Goal: Complete application form

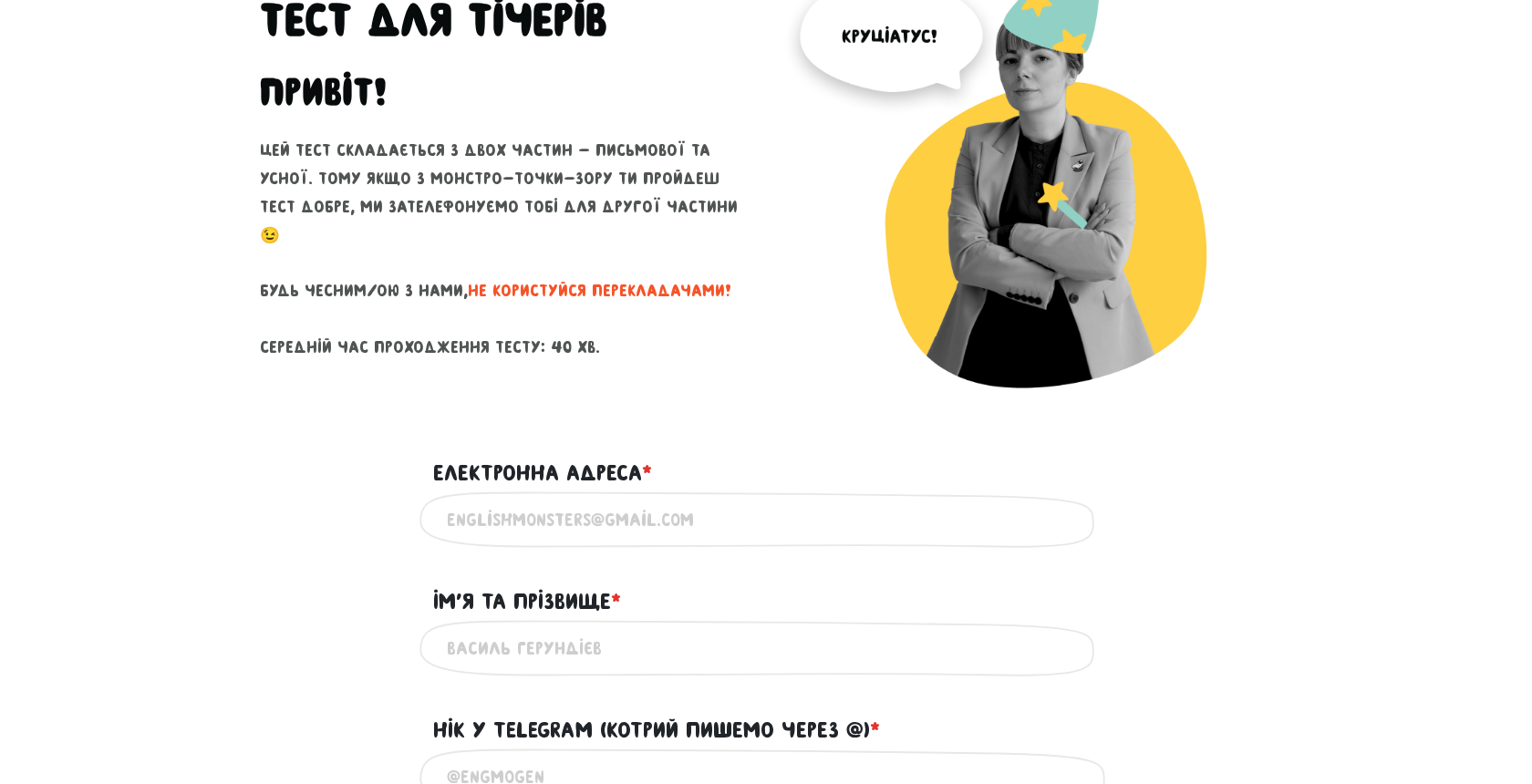
scroll to position [170, 0]
click at [654, 517] on input "Електронна адреса * ?" at bounding box center [765, 521] width 638 height 41
type input "[EMAIL_ADDRESS][DOMAIN_NAME]"
type input "[DEMOGRAPHIC_DATA][PERSON_NAME]"
type input "0631505662"
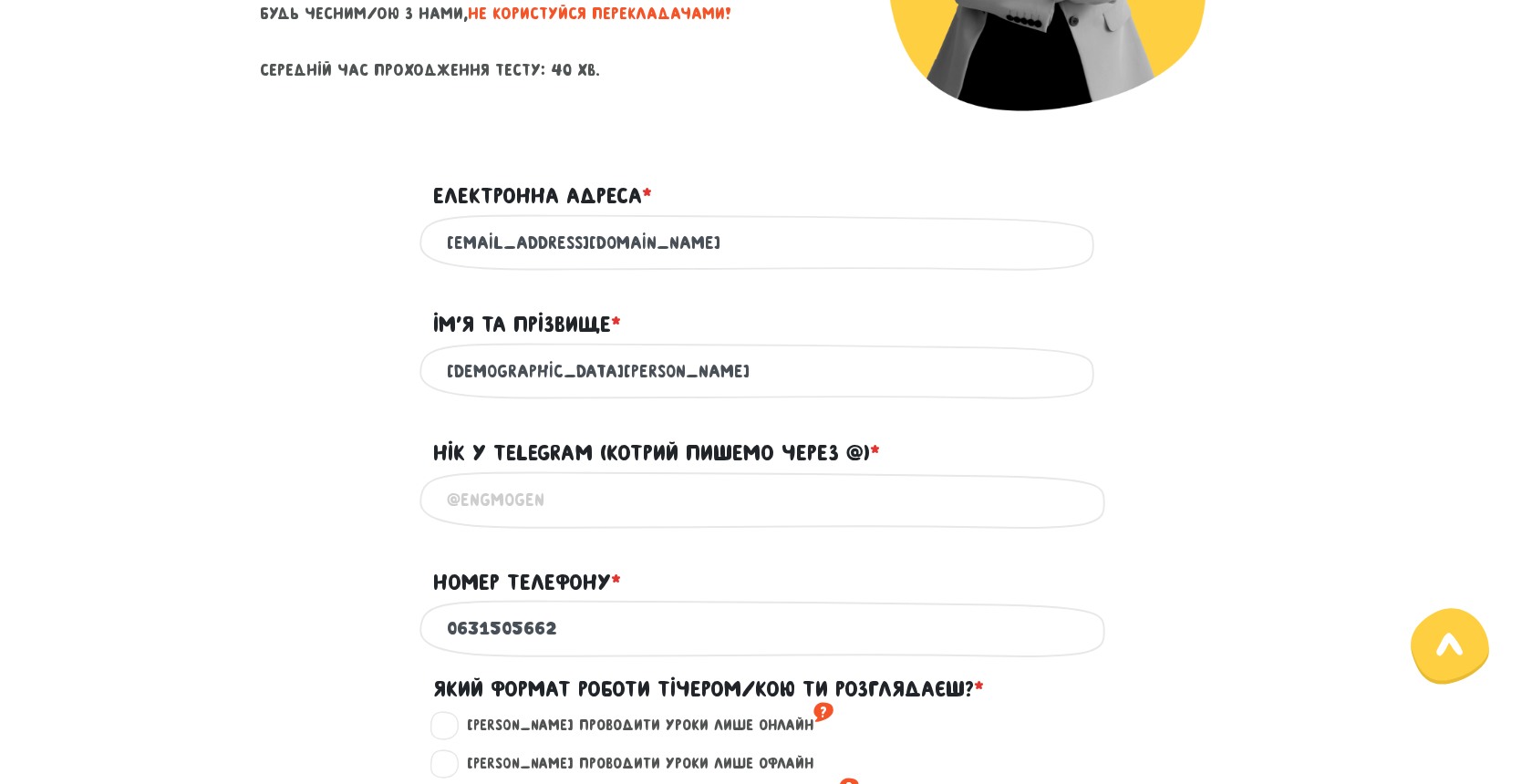
scroll to position [460, 0]
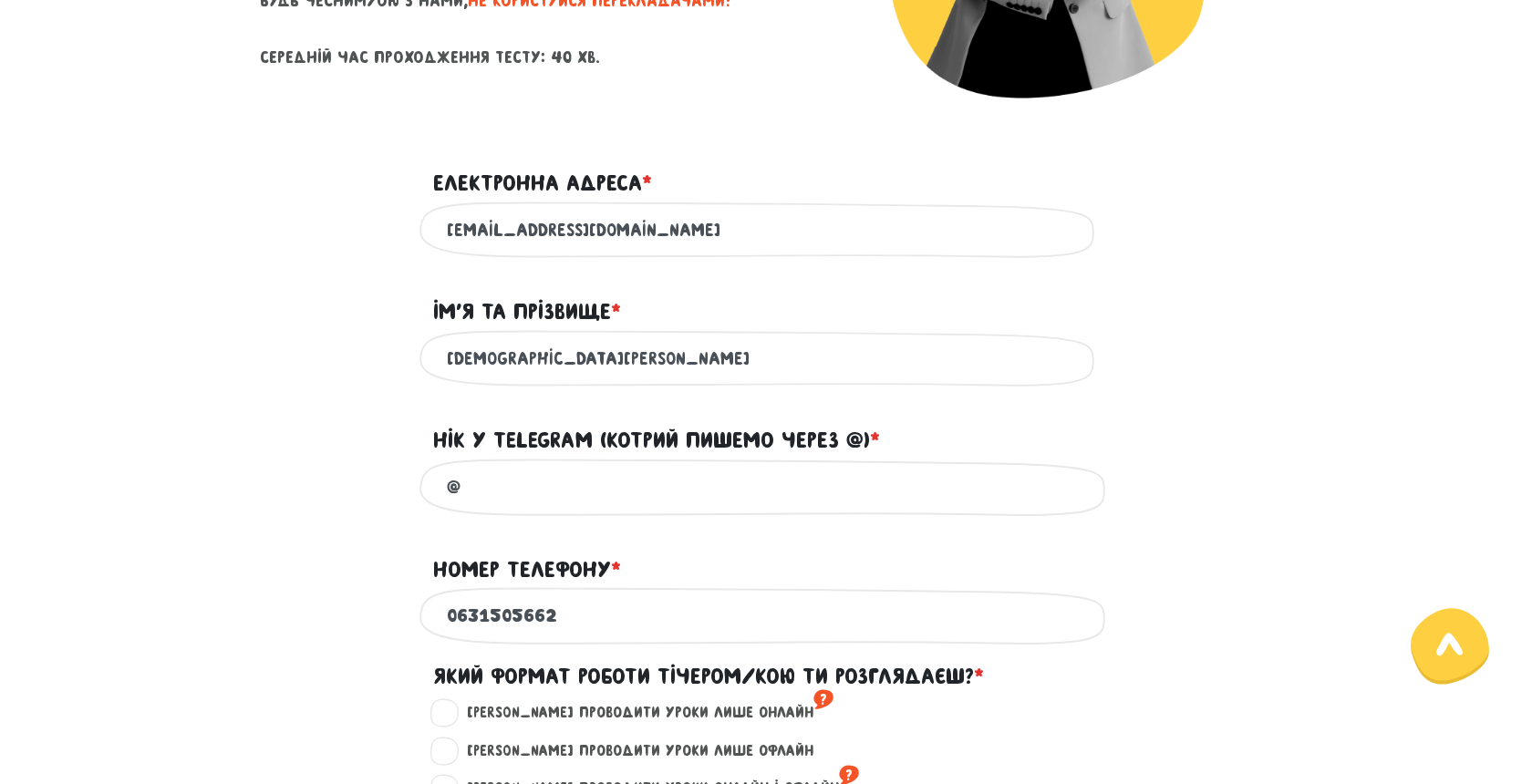
click at [679, 506] on input "@" at bounding box center [765, 487] width 638 height 41
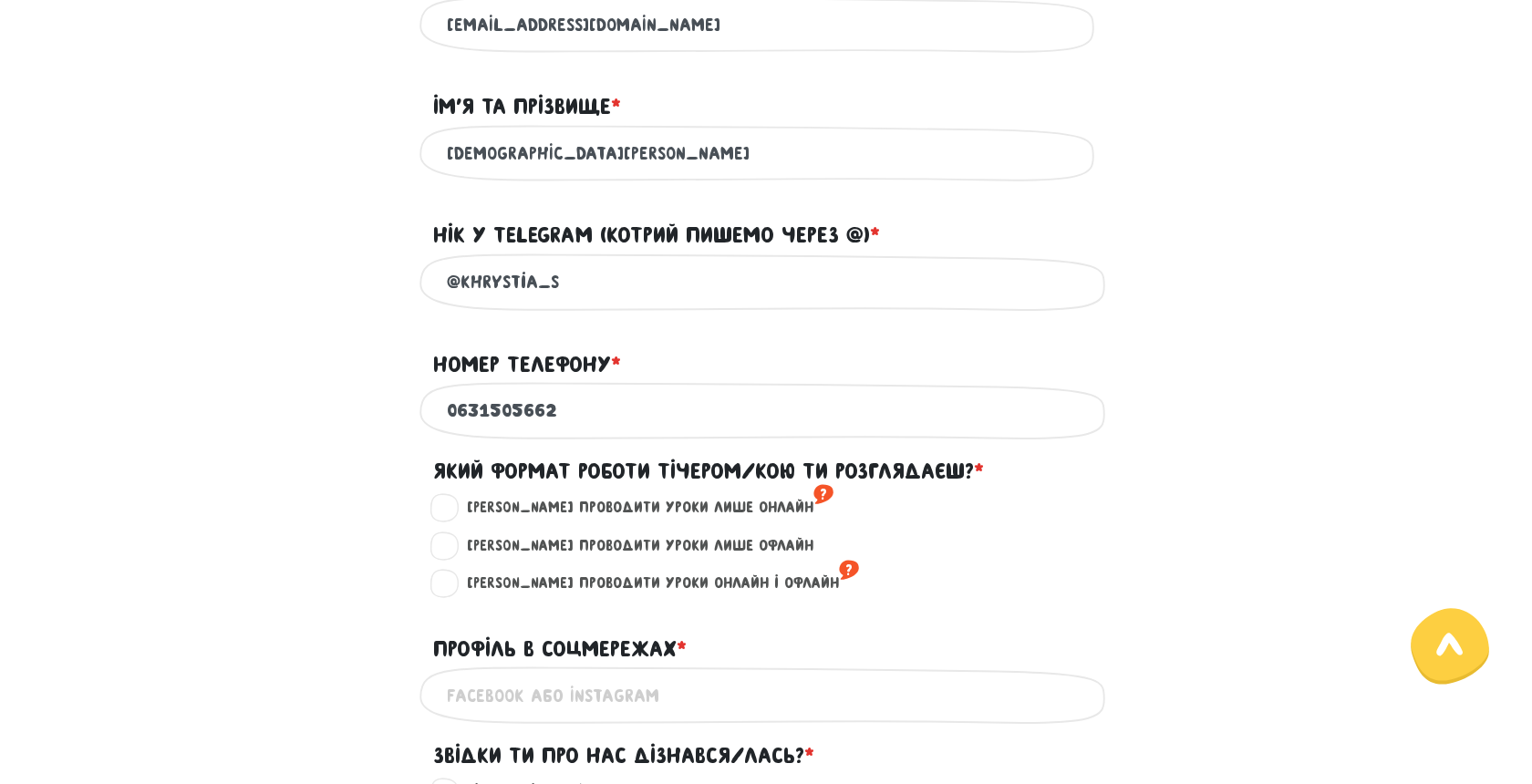
scroll to position [685, 0]
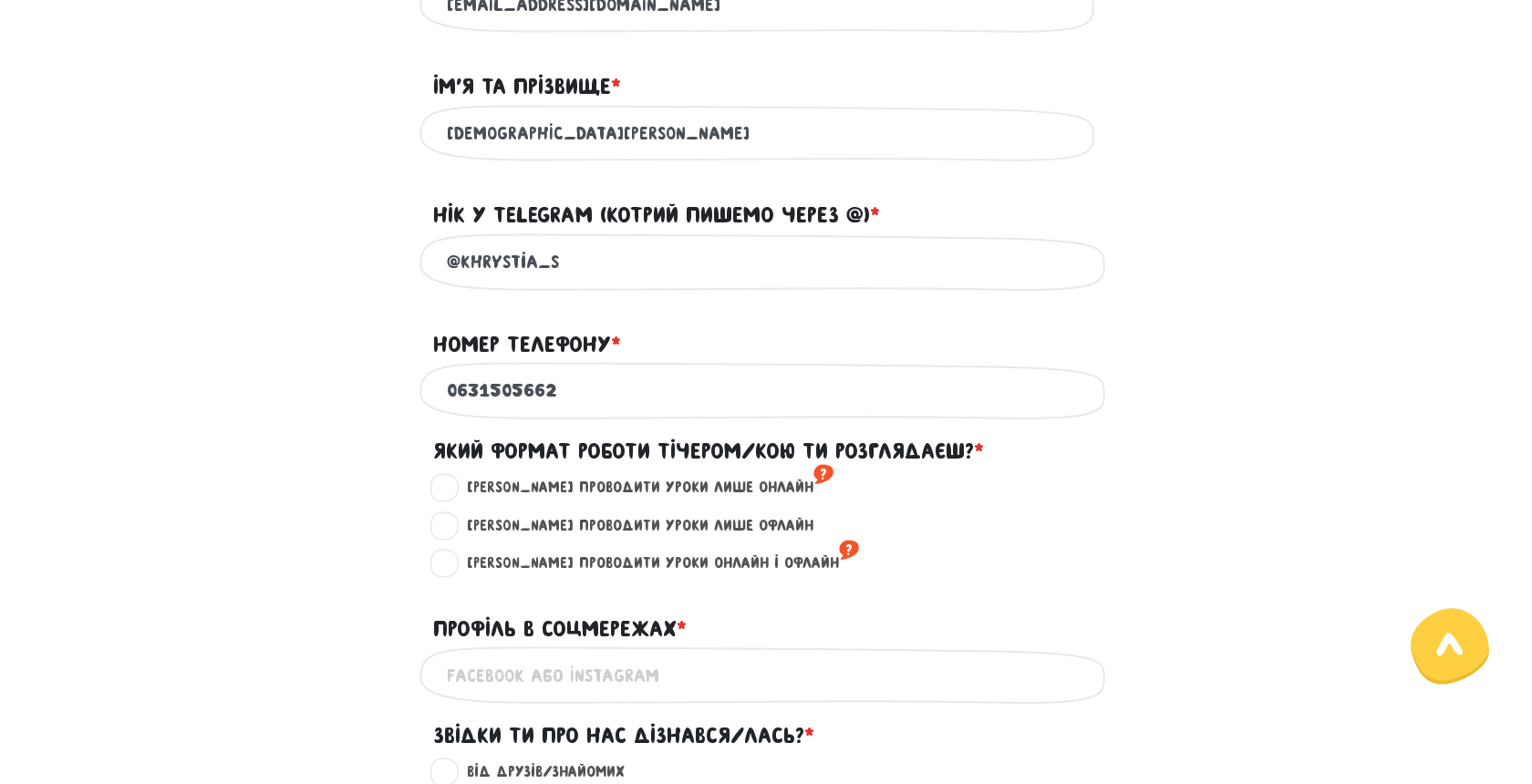
type input "@khrystia_s"
click at [527, 575] on label "[PERSON_NAME] проводити уроки онлайн і офлайн ?" at bounding box center [655, 563] width 408 height 23
click at [452, 570] on input "[PERSON_NAME] проводити уроки онлайн і офлайн ?" at bounding box center [445, 560] width 15 height 18
radio input "true"
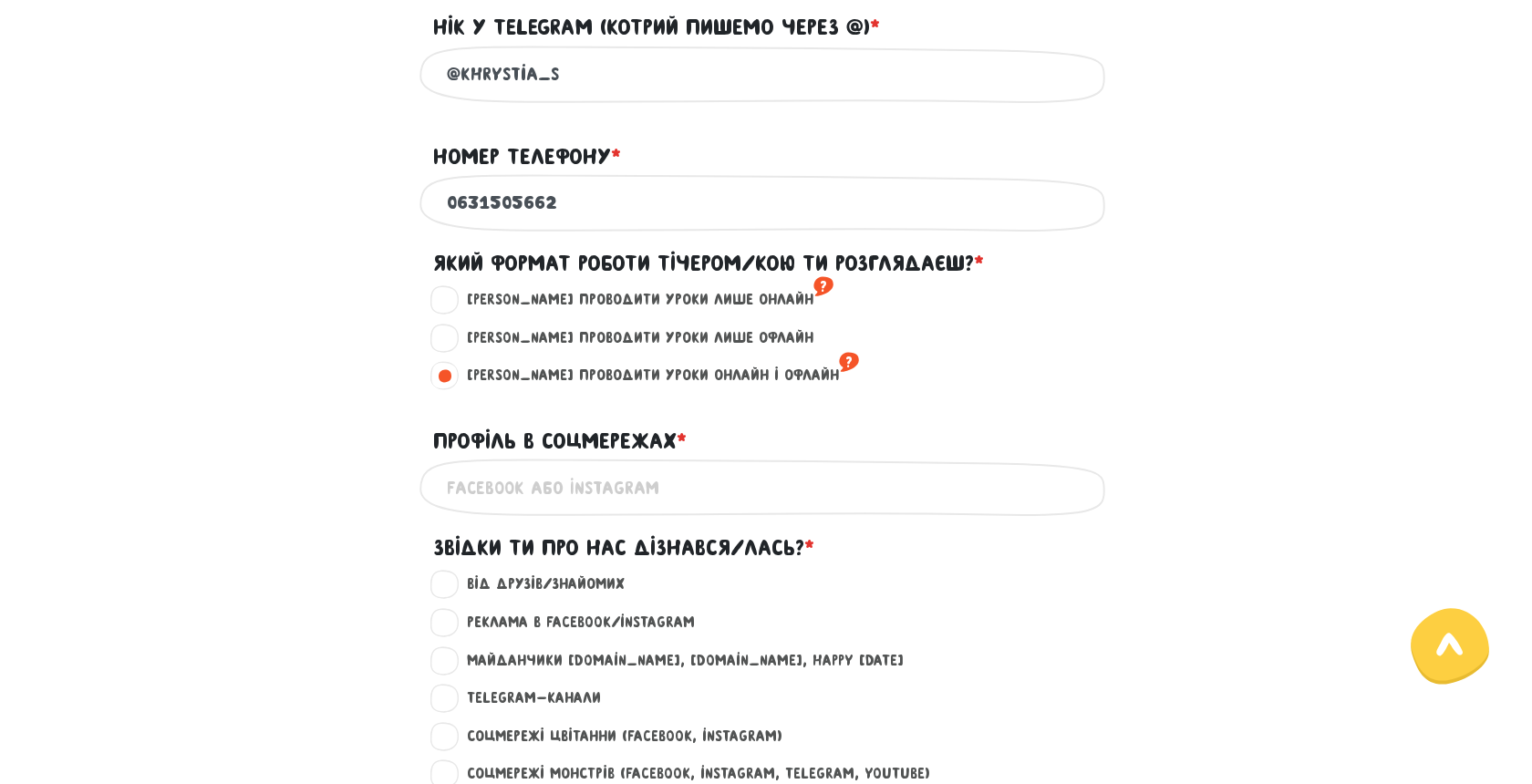
scroll to position [898, 0]
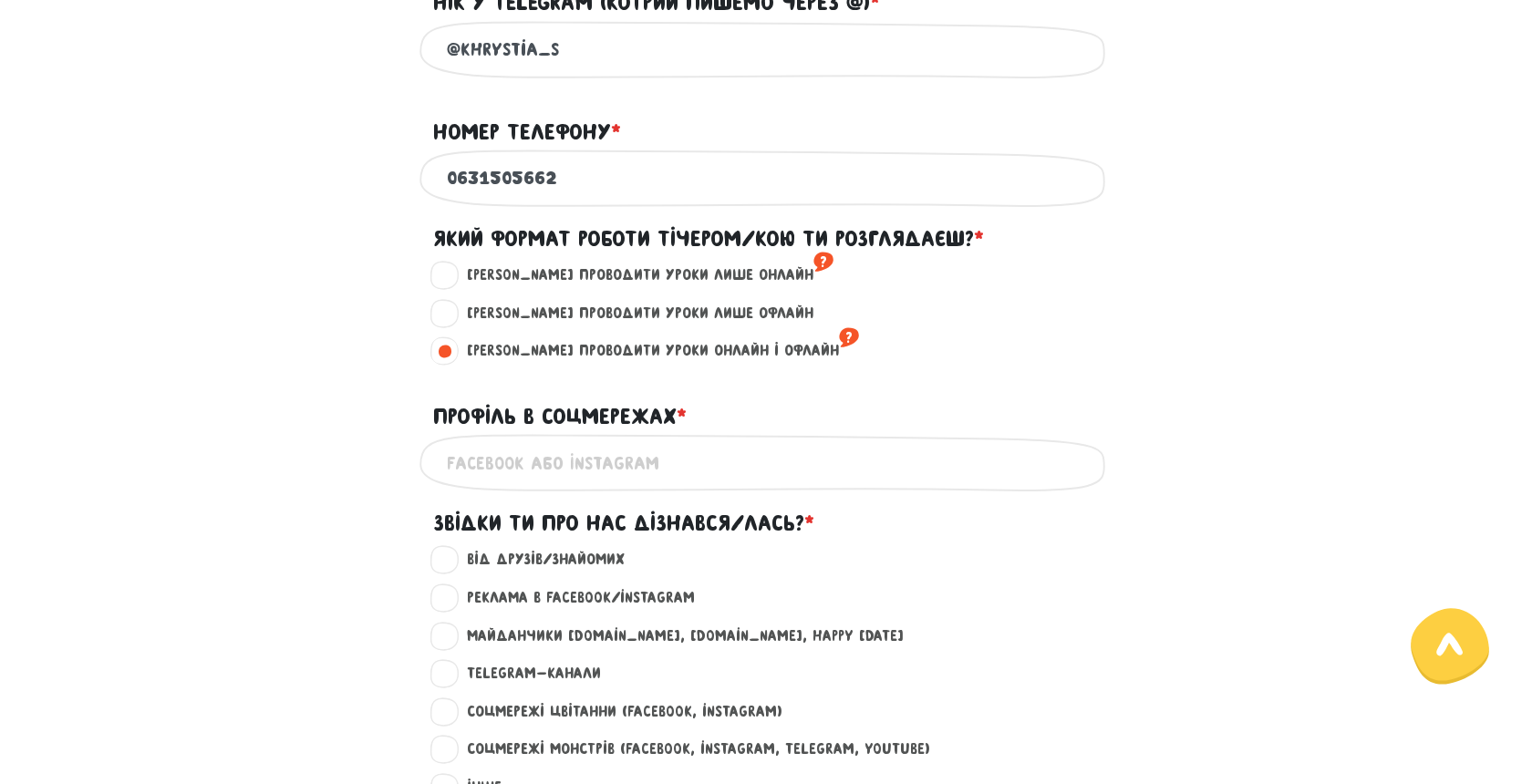
click at [548, 483] on input "Профіль в соцмережах * ?" at bounding box center [765, 462] width 638 height 41
paste input "[URL][DOMAIN_NAME]"
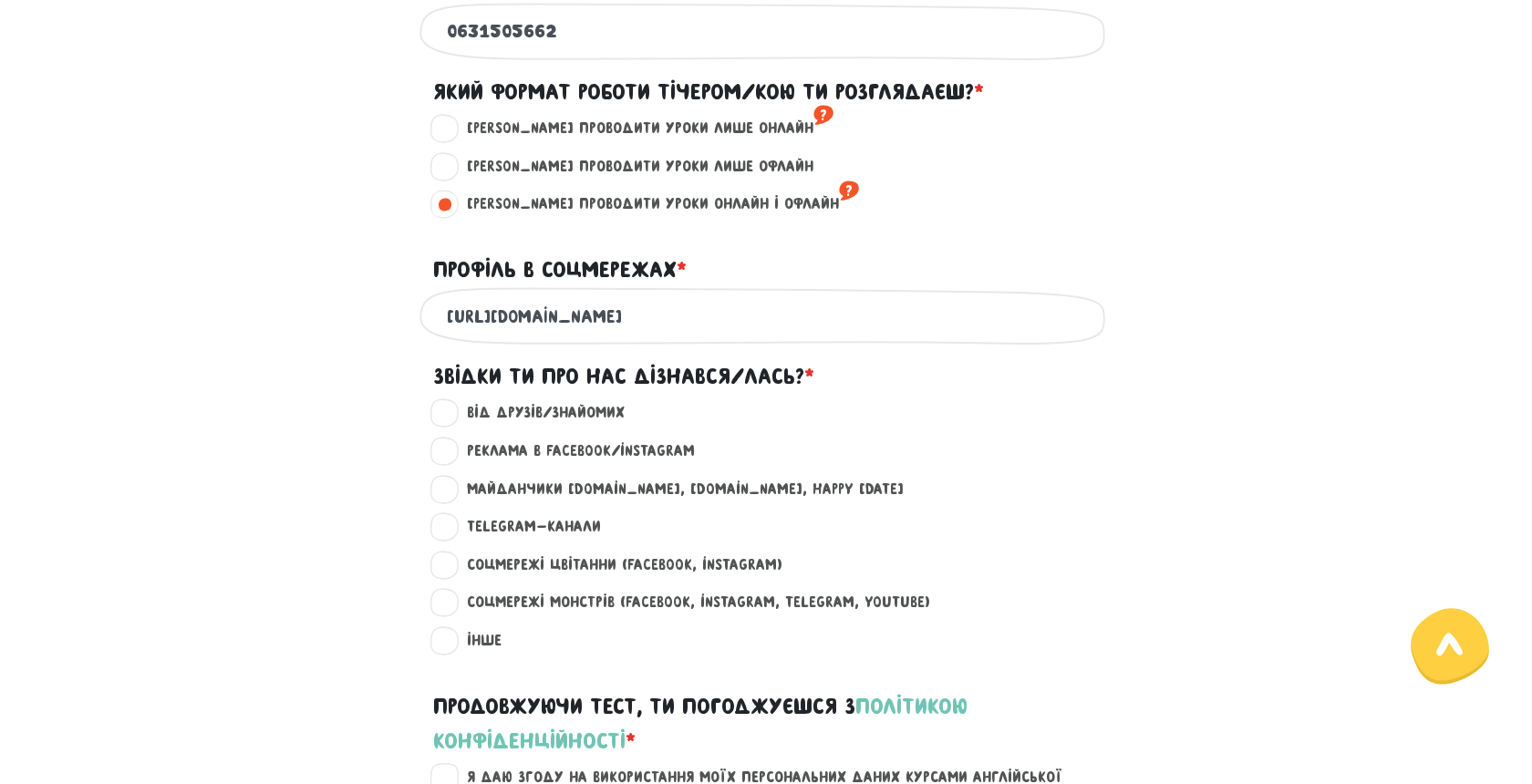
scroll to position [1047, 0]
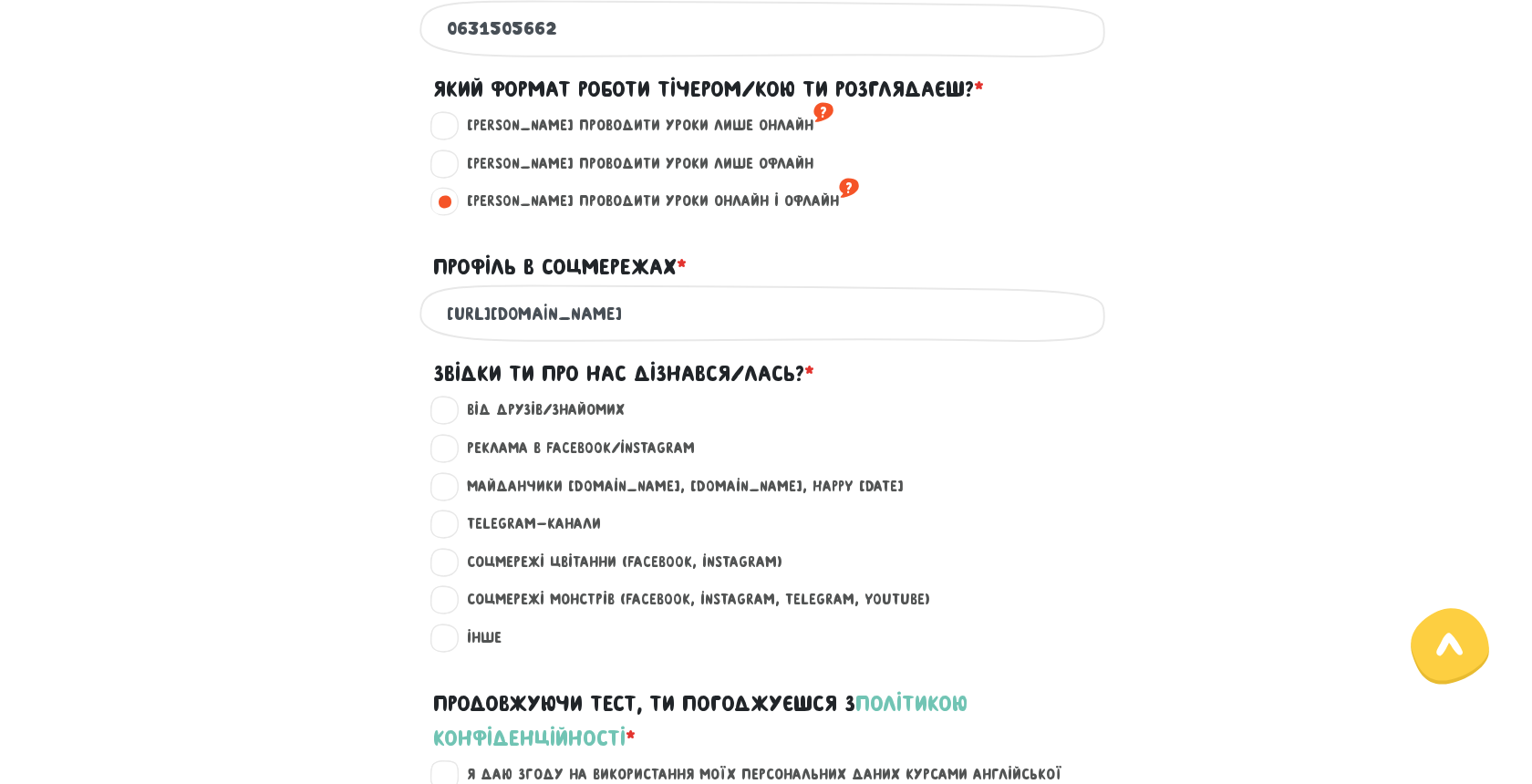
type input "[URL][DOMAIN_NAME]"
click at [566, 536] on label "Telegram-канали ?" at bounding box center [526, 524] width 150 height 23
click at [452, 531] on input "Telegram-канали ?" at bounding box center [445, 521] width 15 height 18
radio input "true"
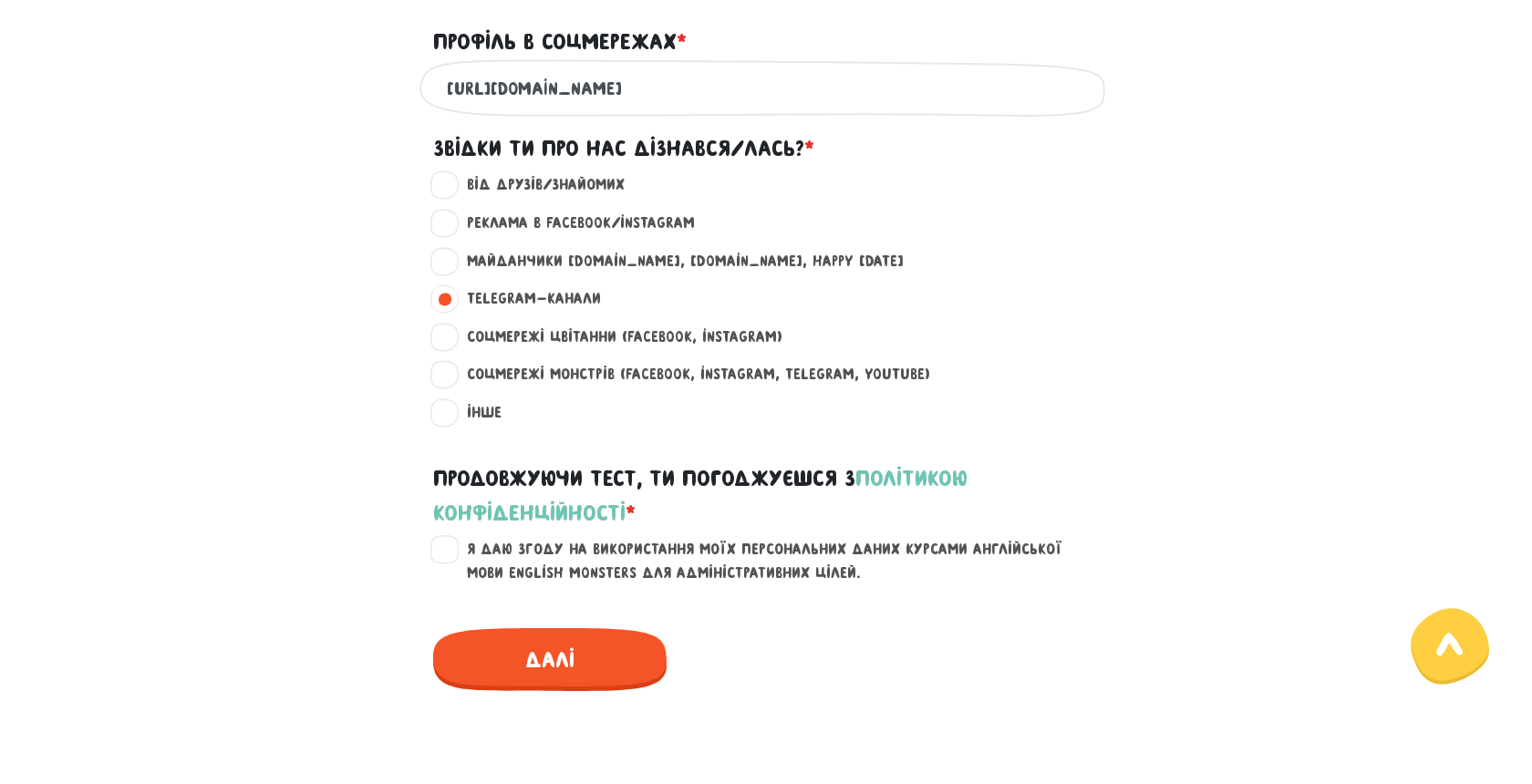
scroll to position [1274, 0]
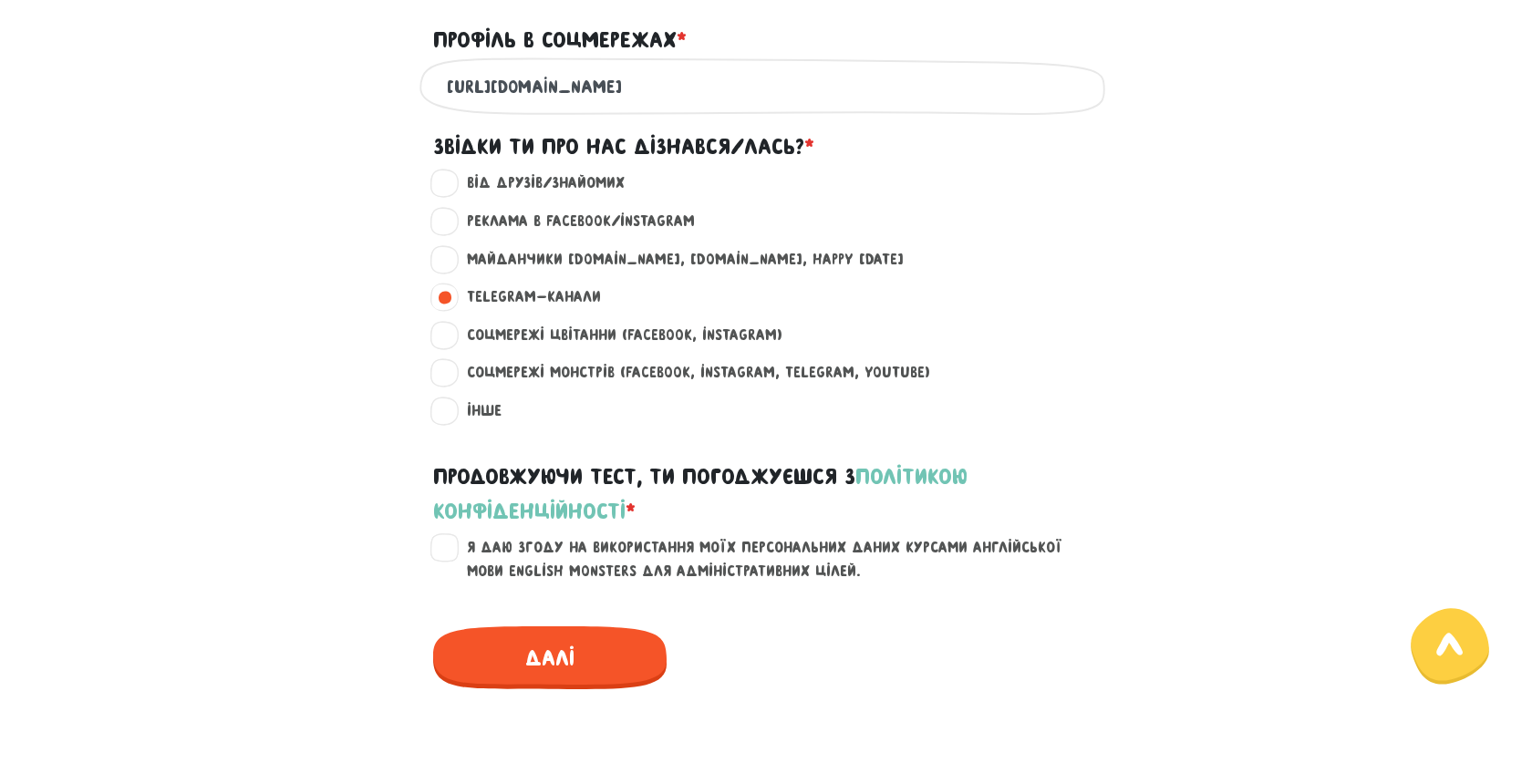
click at [451, 568] on label "Я даю згоду на використання моїх персональних даних курсами англійської мови En…" at bounding box center [777, 559] width 651 height 47
click at [438, 554] on input "Я даю згоду на використання моїх персональних даних курсами англійської мови En…" at bounding box center [445, 544] width 15 height 18
checkbox input "true"
click at [502, 681] on span "Далі" at bounding box center [550, 657] width 233 height 63
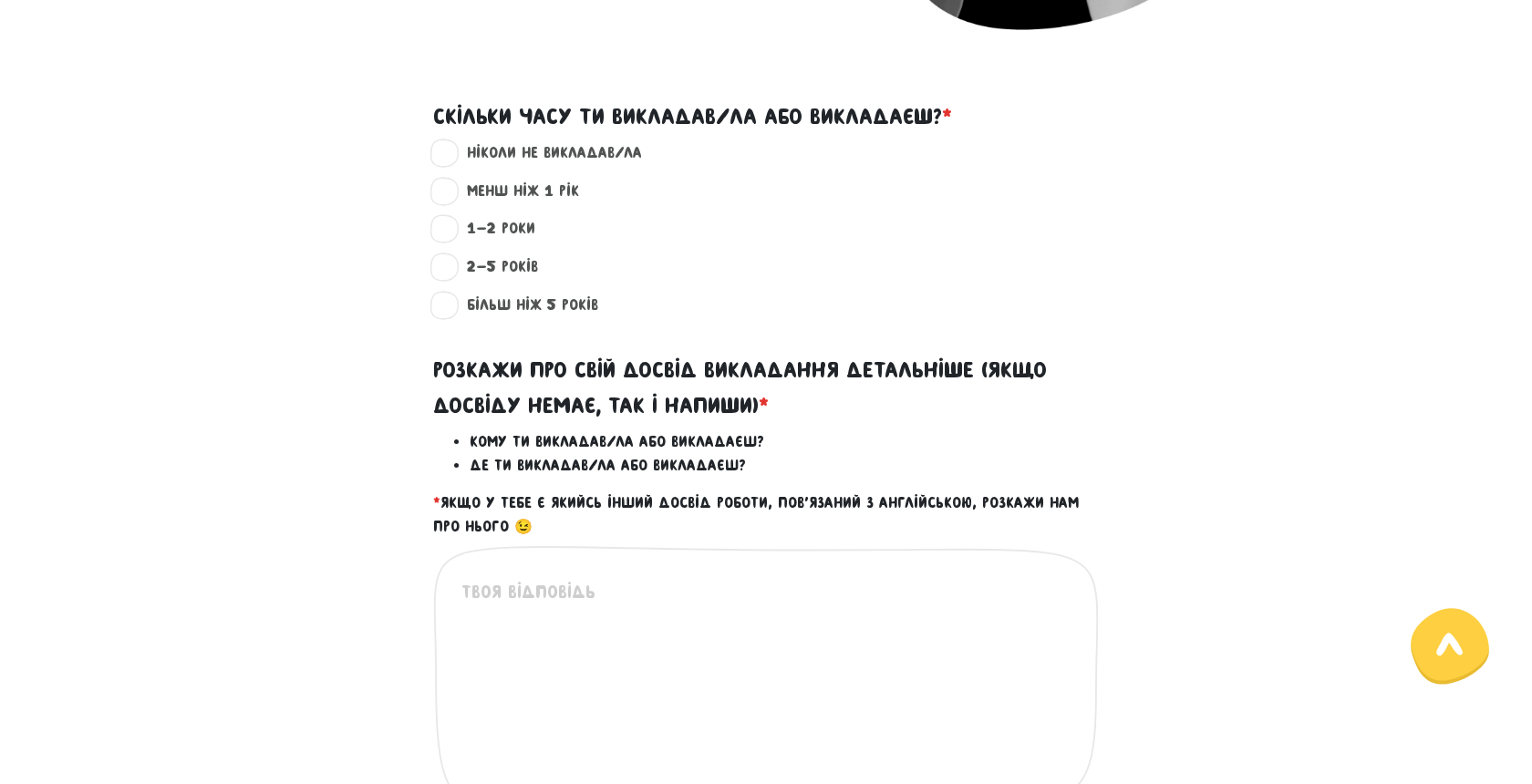
scroll to position [533, 0]
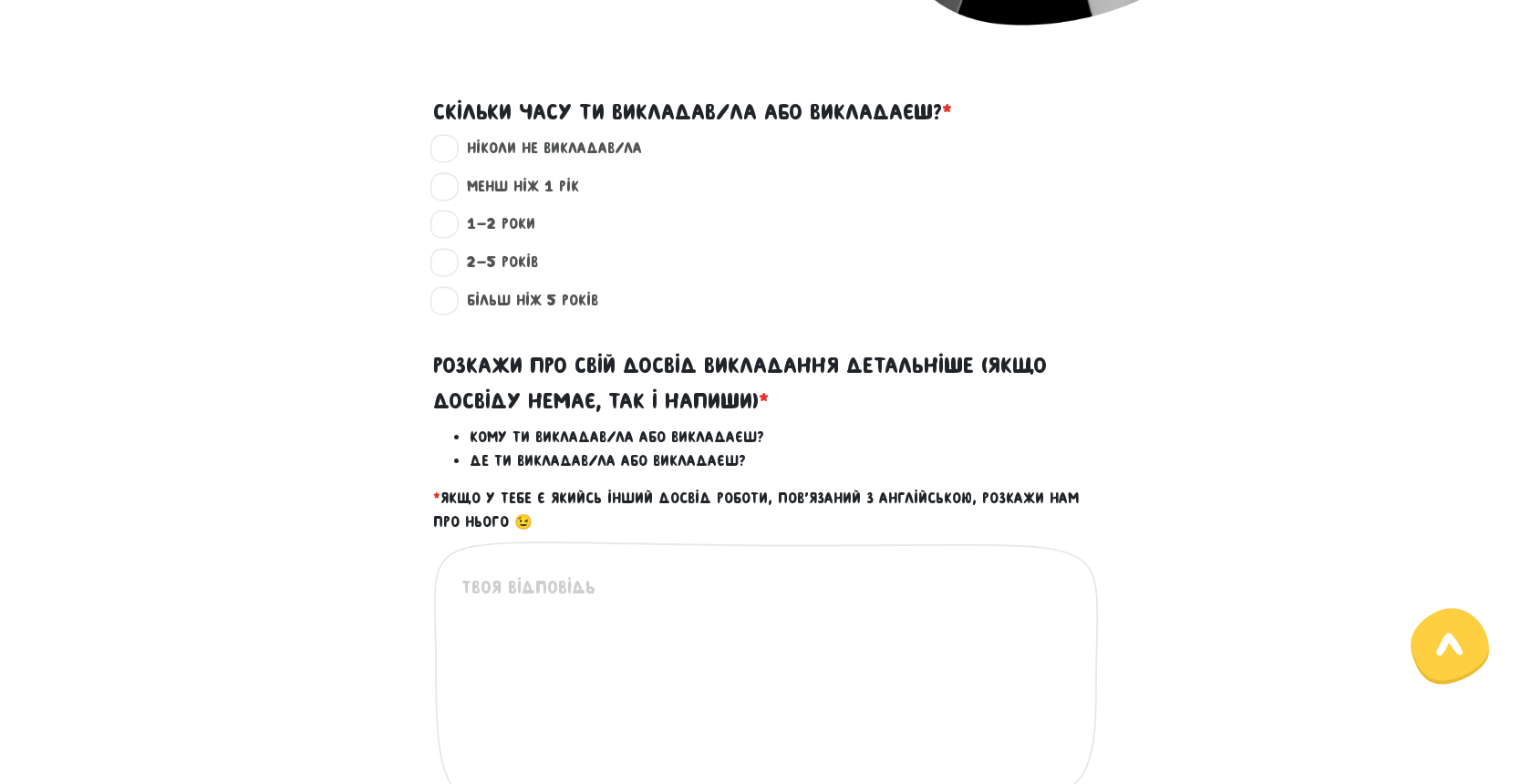
click at [532, 199] on div "менш ніж 1 рік ?" at bounding box center [766, 193] width 1040 height 38
click at [533, 188] on label "менш ніж 1 рік ?" at bounding box center [515, 186] width 127 height 23
click at [452, 188] on input "менш ніж 1 рік ?" at bounding box center [445, 183] width 15 height 18
radio input "true"
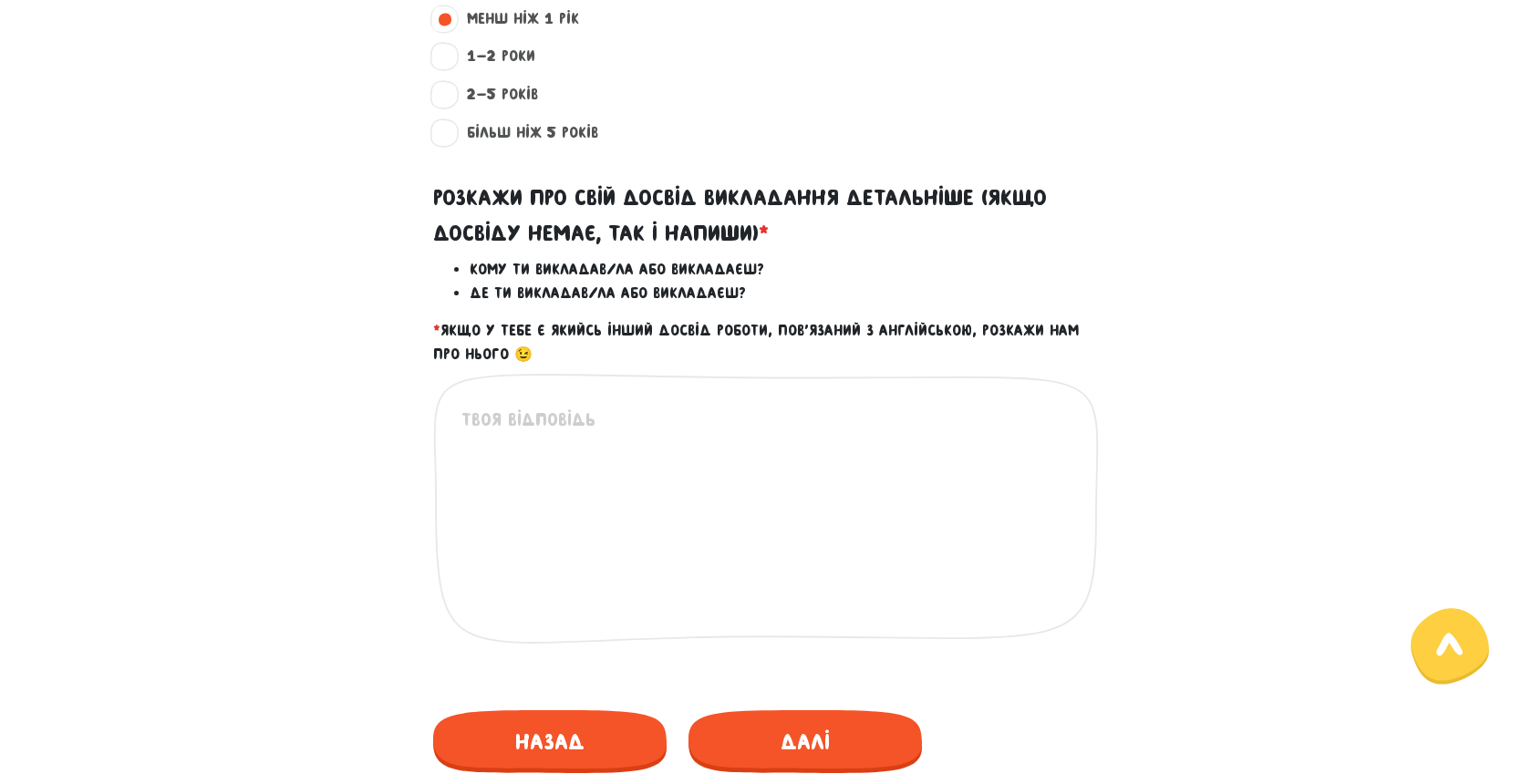
scroll to position [707, 0]
